Goal: Task Accomplishment & Management: Complete application form

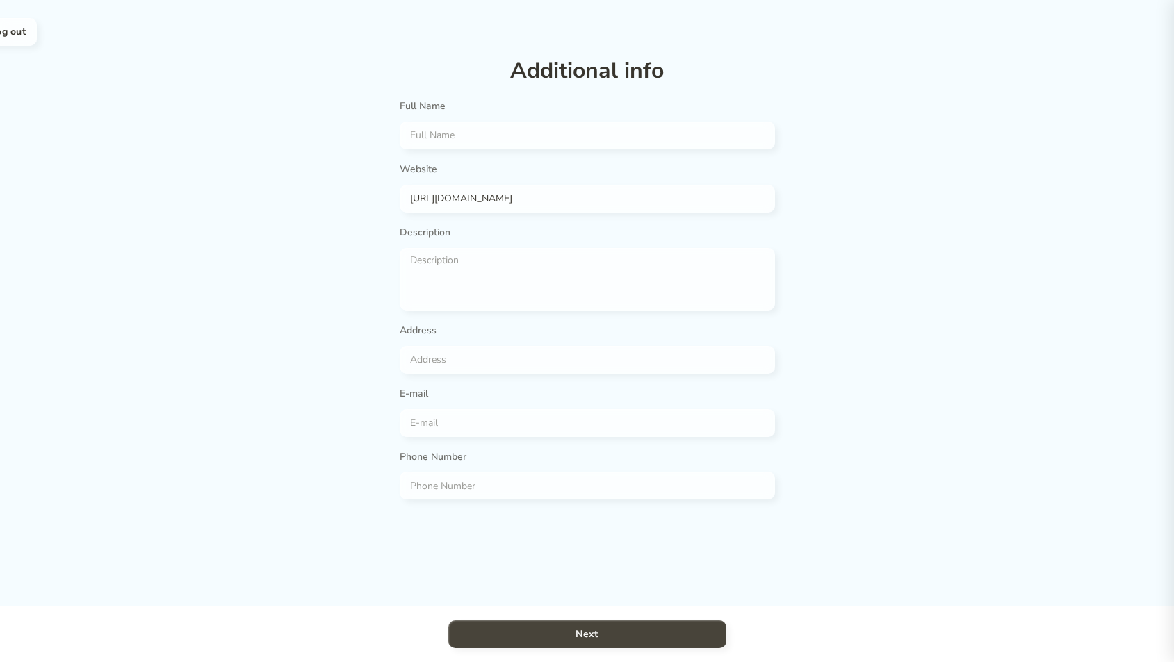
click at [620, 636] on button "Next" at bounding box center [587, 635] width 278 height 28
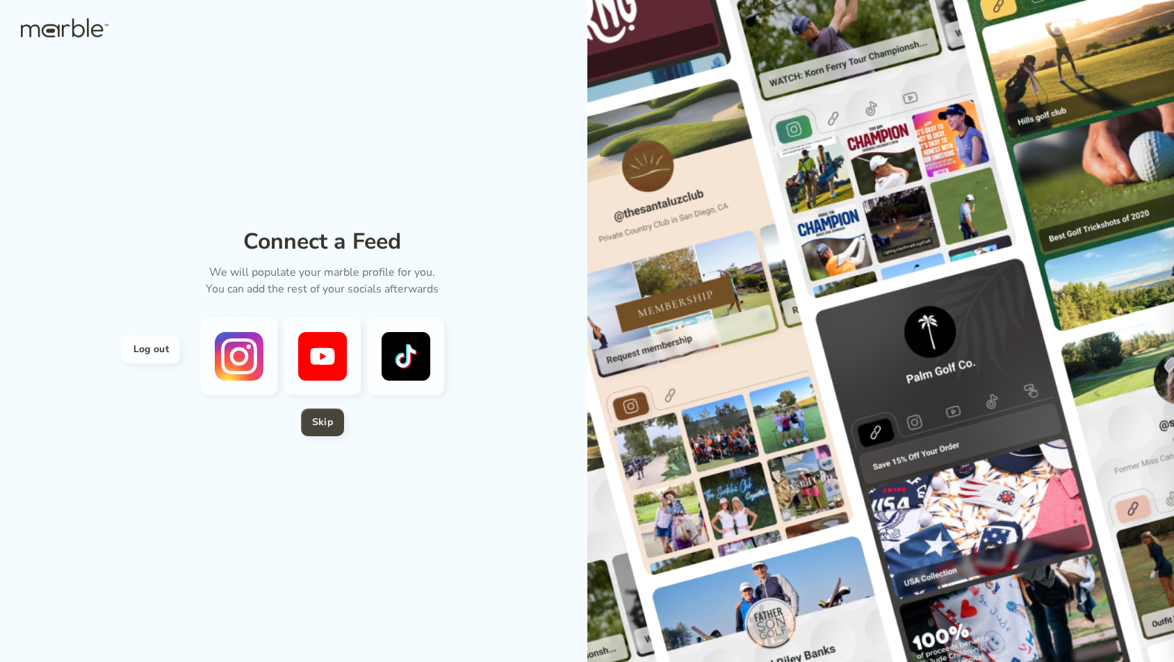
click at [327, 424] on h4 "Skip" at bounding box center [322, 422] width 21 height 17
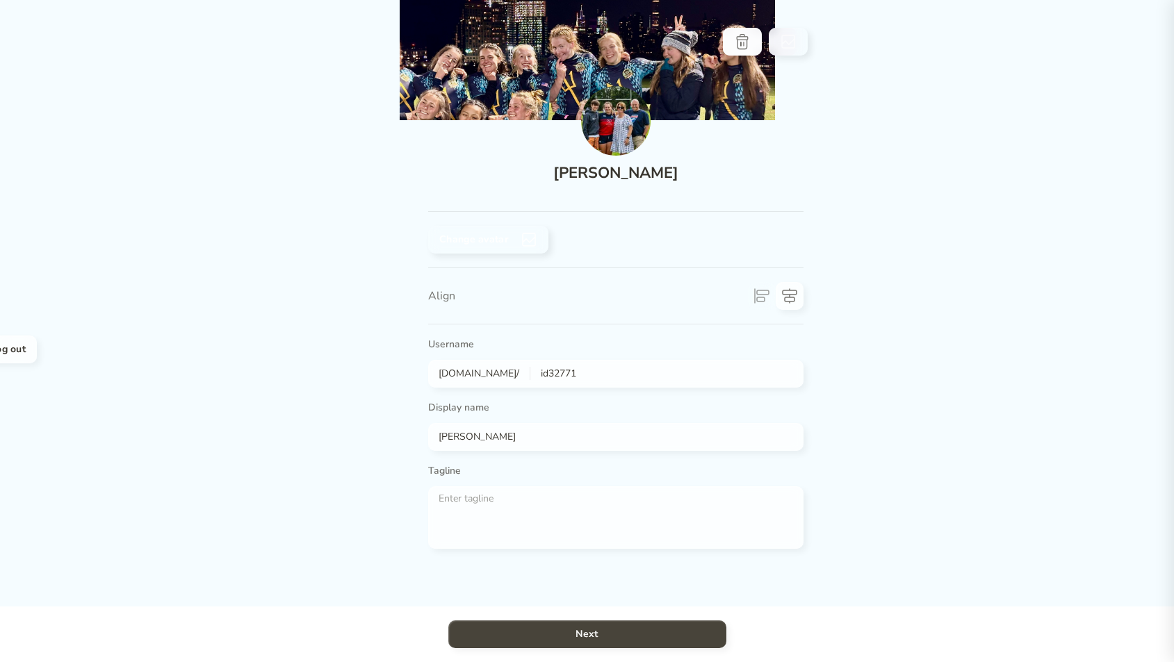
click at [615, 634] on button "Next" at bounding box center [587, 635] width 278 height 28
click at [623, 638] on button "Next" at bounding box center [587, 635] width 278 height 28
click at [616, 634] on button "Next" at bounding box center [587, 635] width 278 height 28
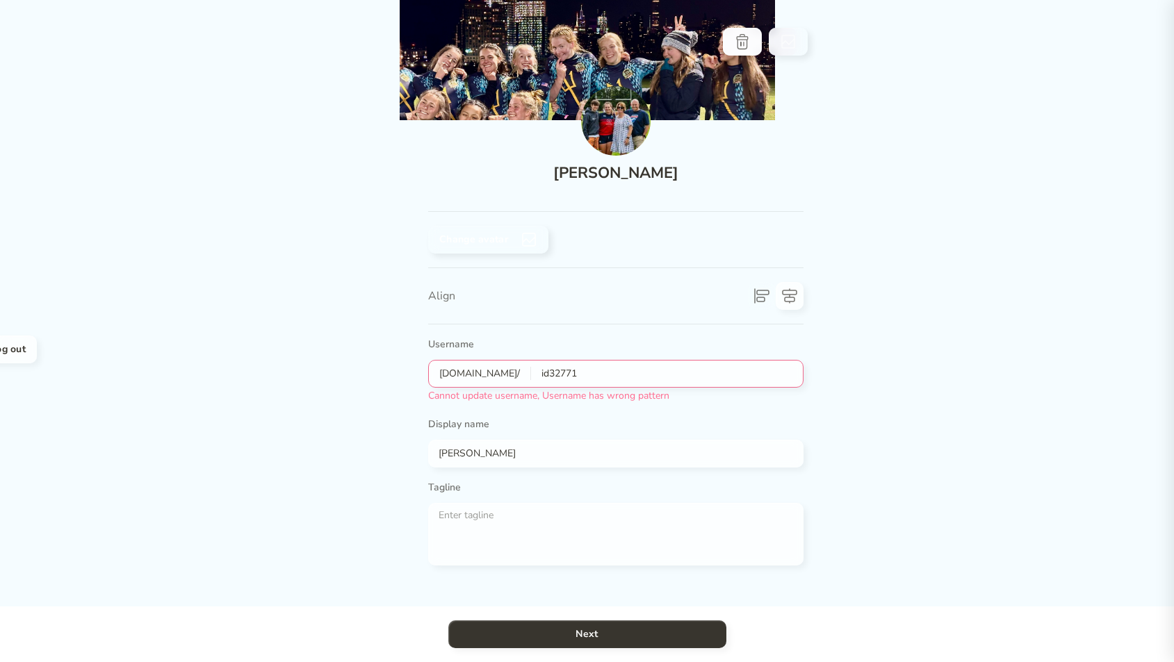
click at [767, 288] on icon at bounding box center [761, 296] width 17 height 17
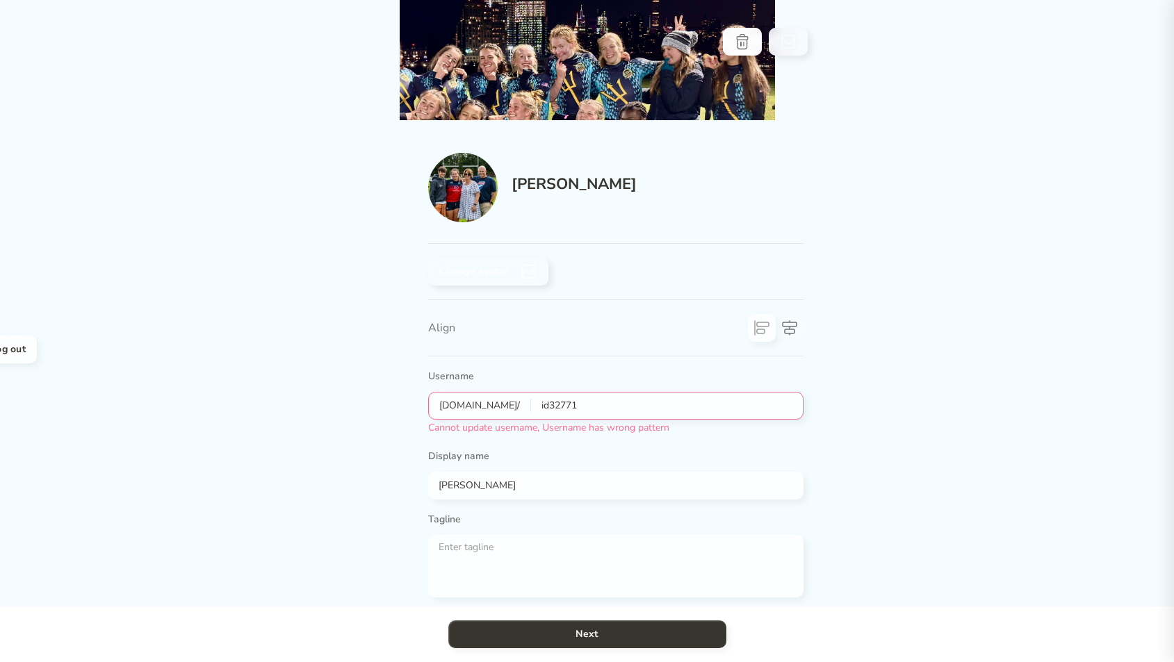
click at [512, 258] on input "file" at bounding box center [615, 272] width 375 height 28
click at [541, 398] on input "id32771" at bounding box center [661, 405] width 261 height 15
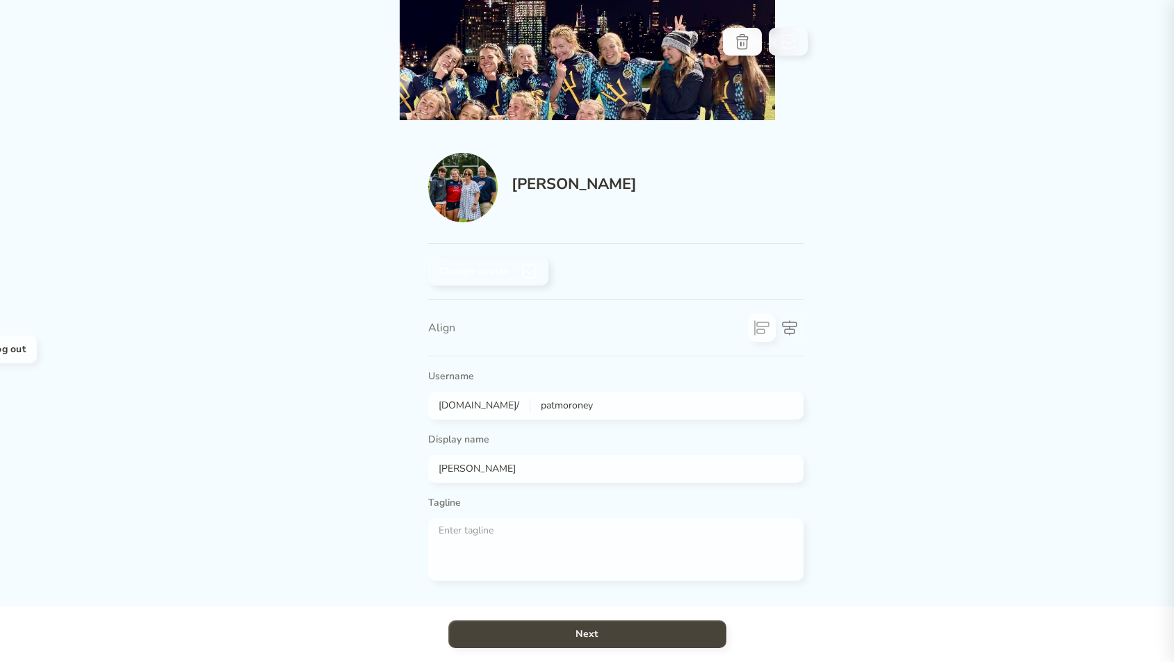
type input "patmoroney"
click at [619, 635] on button "Next" at bounding box center [587, 635] width 278 height 28
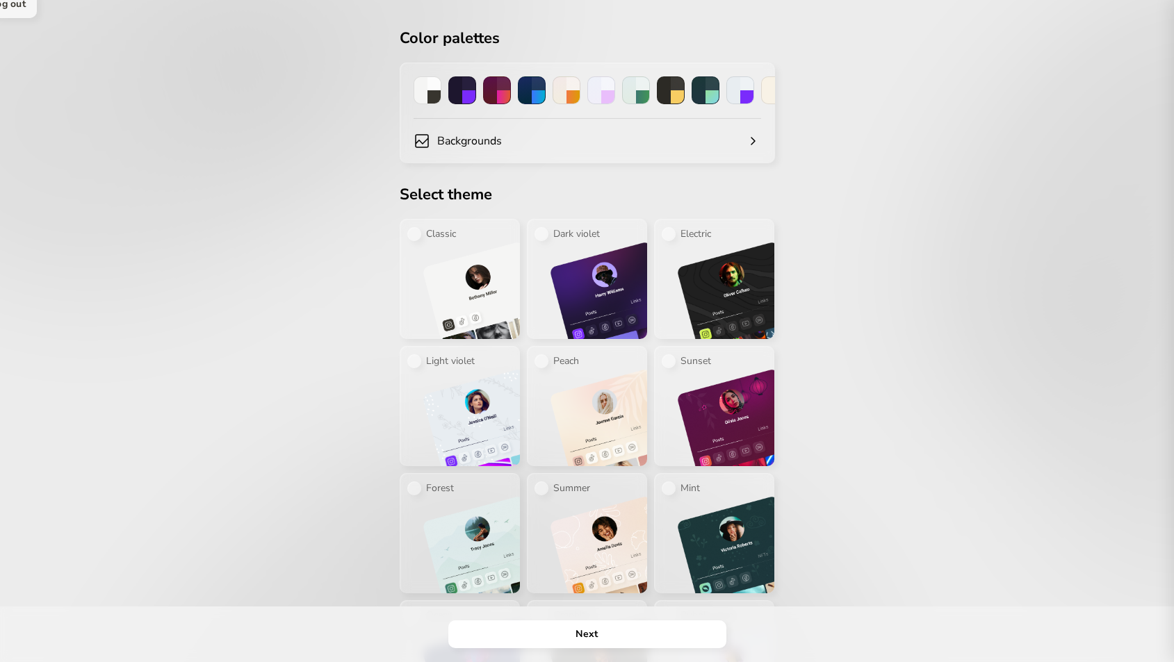
scroll to position [47, 0]
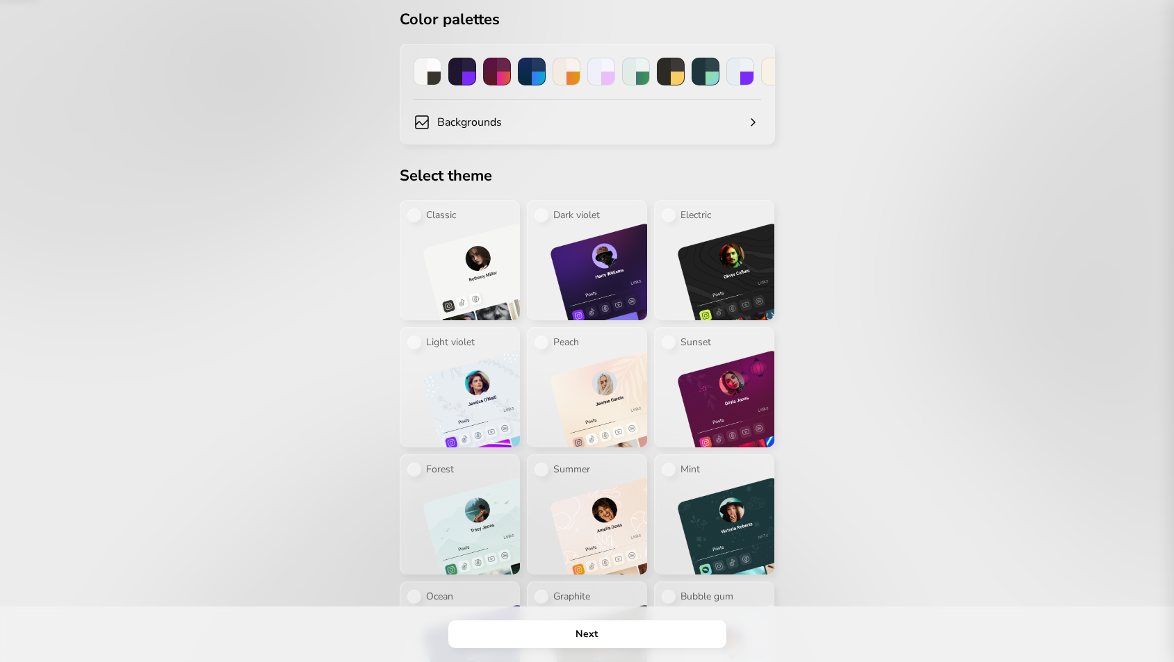
click at [475, 278] on img at bounding box center [471, 272] width 97 height 97
radio input "true"
radio input "false"
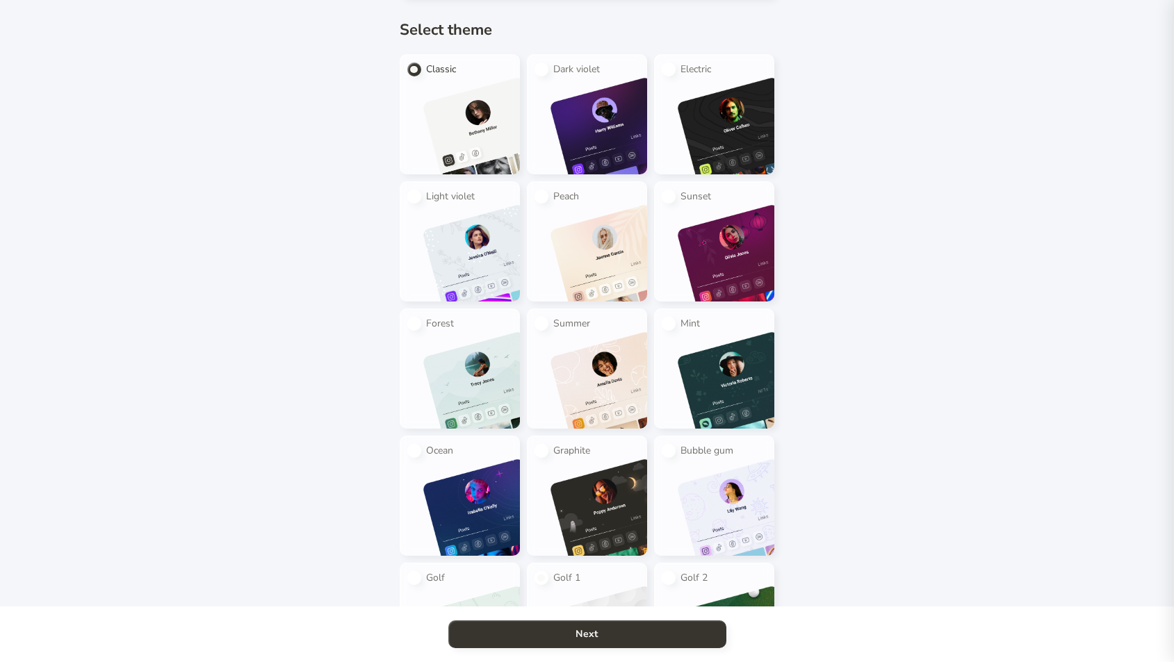
scroll to position [272, 0]
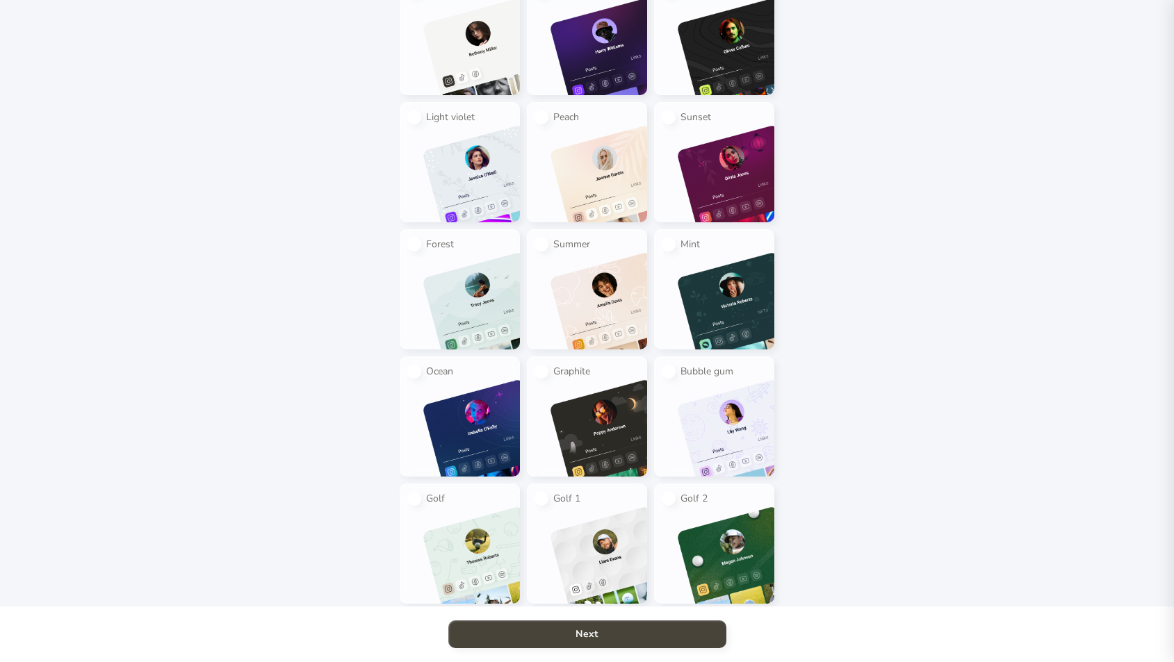
click at [612, 637] on button "Next" at bounding box center [587, 635] width 278 height 28
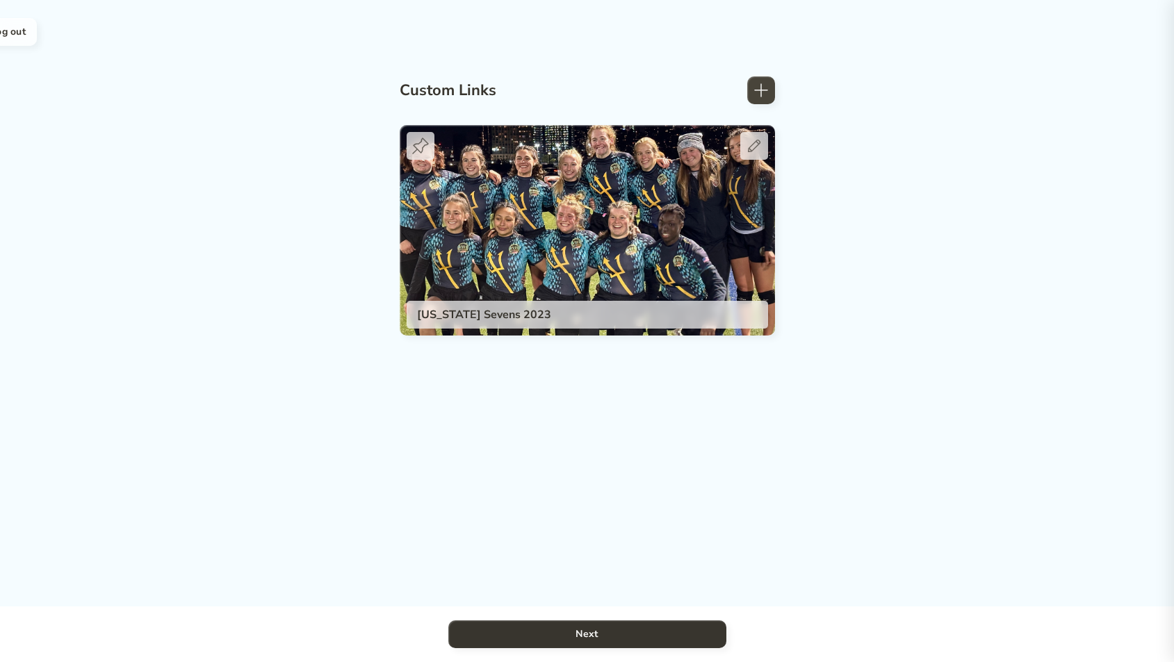
click at [755, 92] on icon at bounding box center [761, 90] width 17 height 17
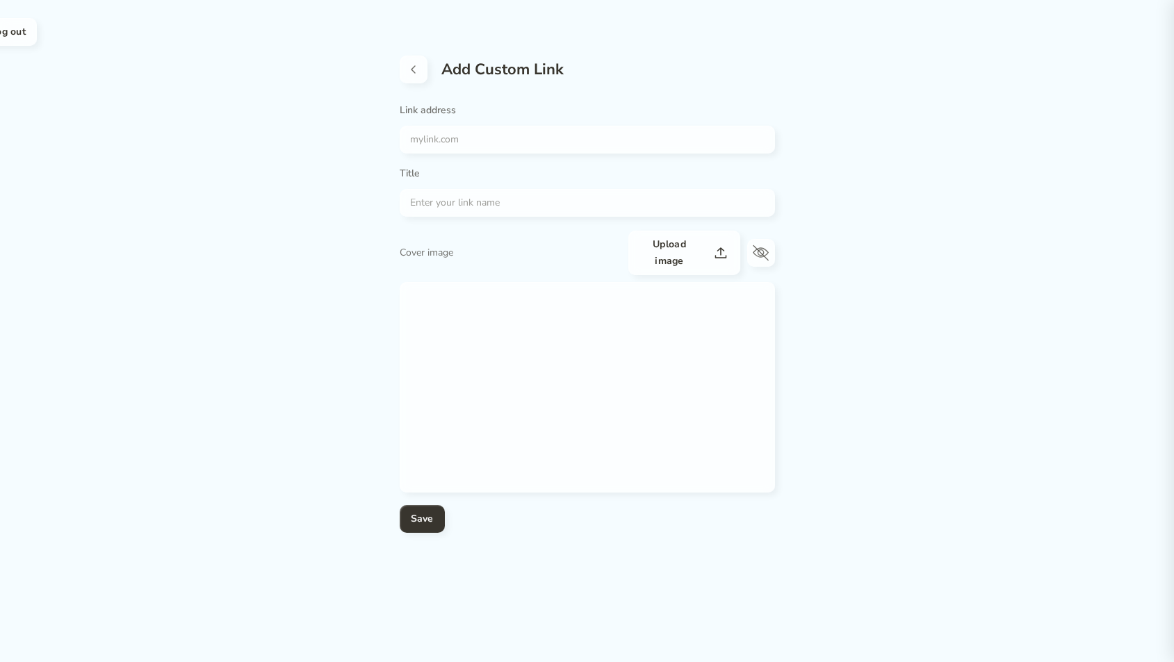
click at [475, 311] on div at bounding box center [587, 387] width 375 height 211
click at [670, 244] on input "file" at bounding box center [684, 253] width 112 height 44
type input "C:\fakepath\Screenshot [DATE] 15.11.38.png"
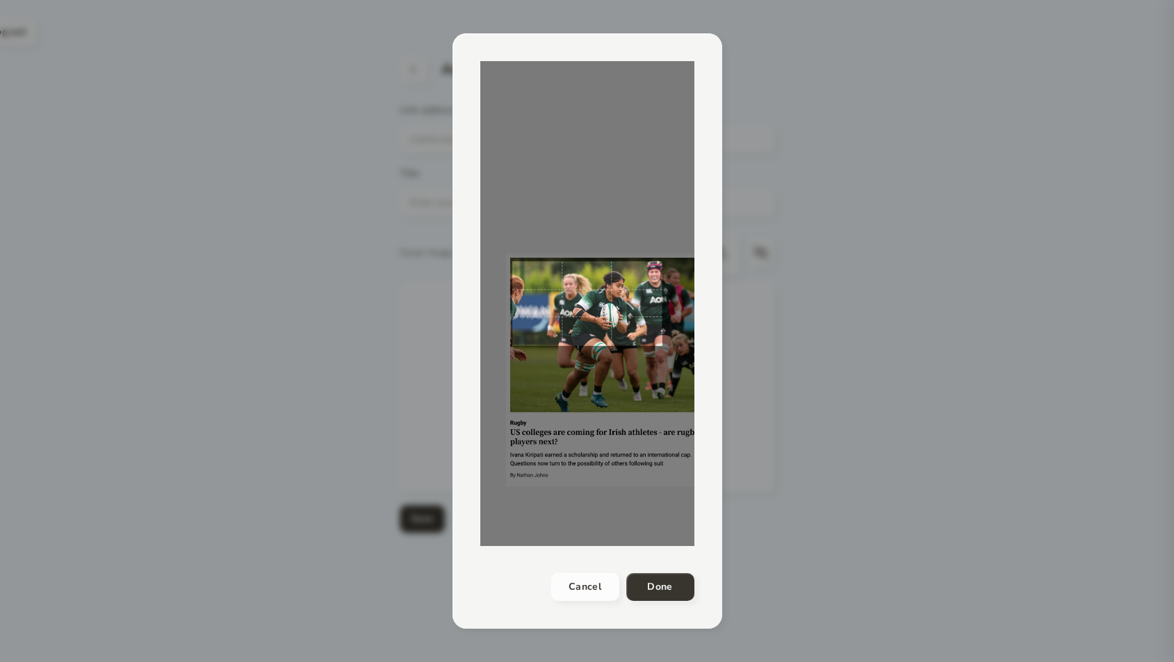
click at [662, 370] on div at bounding box center [587, 303] width 214 height 485
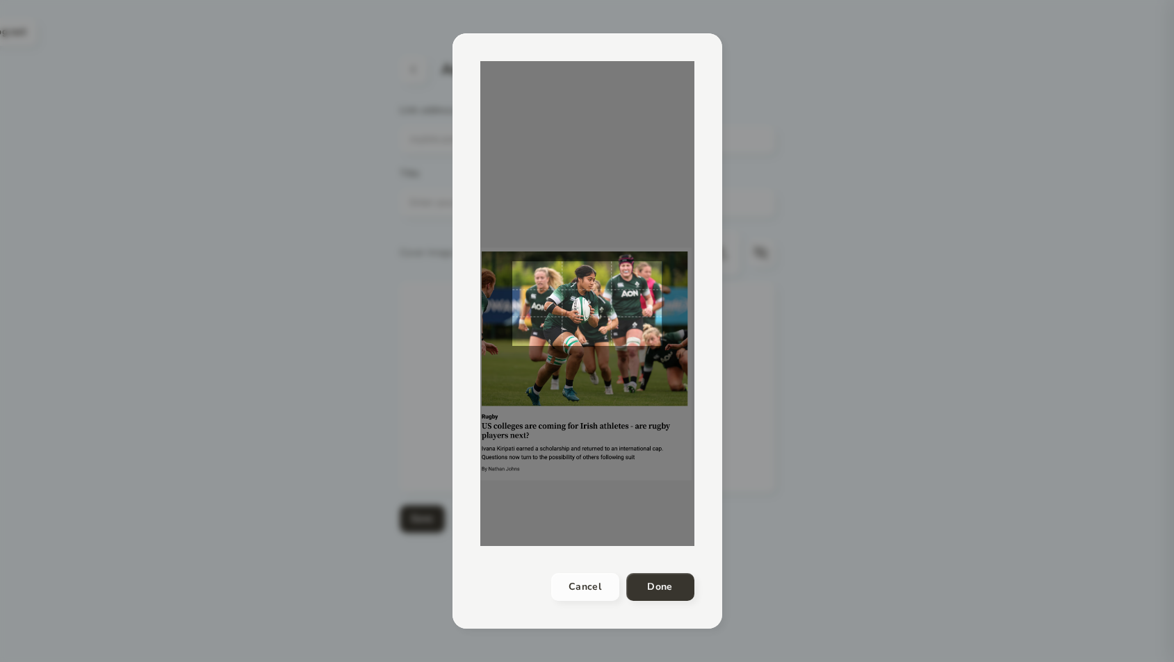
click at [590, 367] on div at bounding box center [587, 303] width 214 height 485
click at [665, 583] on h4 "Done" at bounding box center [659, 587] width 25 height 17
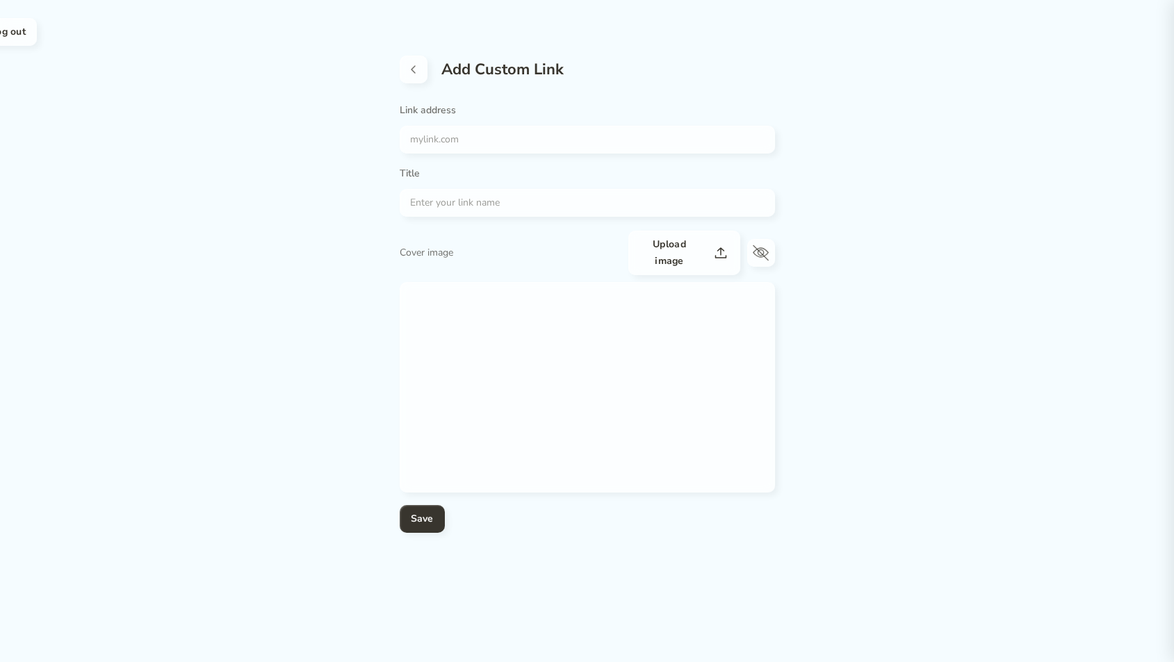
click at [442, 129] on div at bounding box center [587, 140] width 375 height 28
click at [436, 143] on input "text" at bounding box center [582, 139] width 365 height 17
paste input "Threat Matrix"
type input "Threat Matrix"
paste input "[URL][DOMAIN_NAME]"
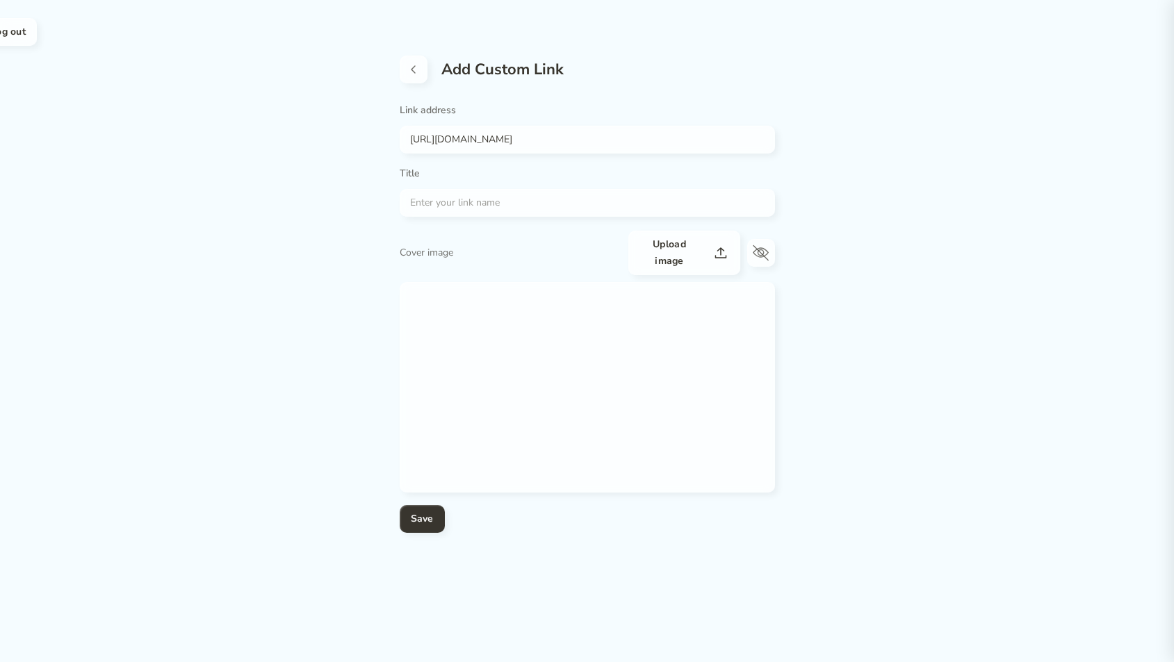
type input "[URL][DOMAIN_NAME]"
click at [500, 210] on div at bounding box center [587, 203] width 375 height 28
click at [500, 198] on input "text" at bounding box center [582, 203] width 365 height 17
type input "US colleges are coming for [DEMOGRAPHIC_DATA] athletes - are rugby players next?"
click at [423, 516] on h4 "Save" at bounding box center [422, 519] width 23 height 17
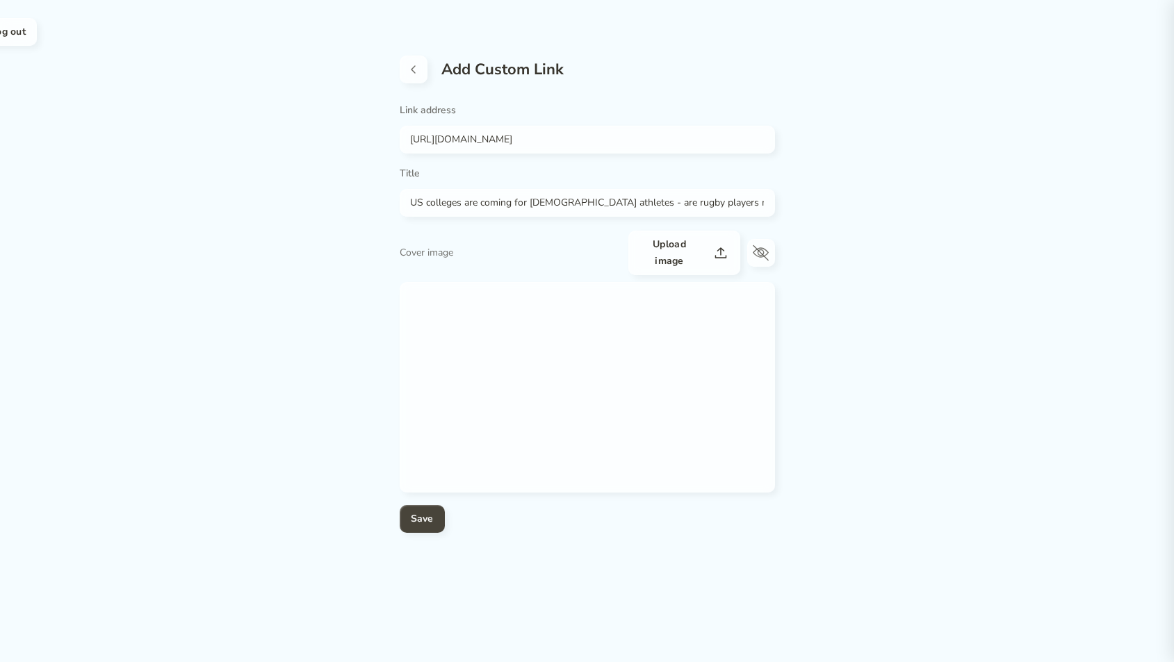
click at [424, 518] on h4 "Save" at bounding box center [422, 519] width 23 height 17
